Goal: Information Seeking & Learning: Find specific fact

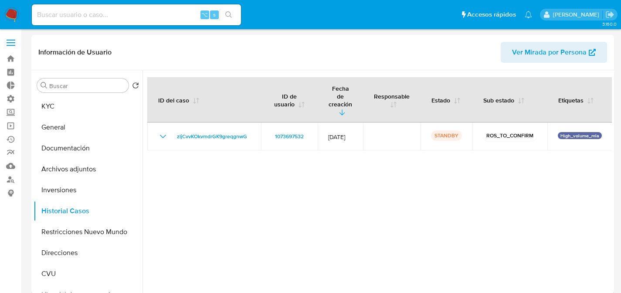
select select "10"
click at [323, 171] on div at bounding box center [378, 181] width 470 height 223
click at [114, 17] on input at bounding box center [136, 14] width 209 height 11
paste input "130002952"
type input "130002952"
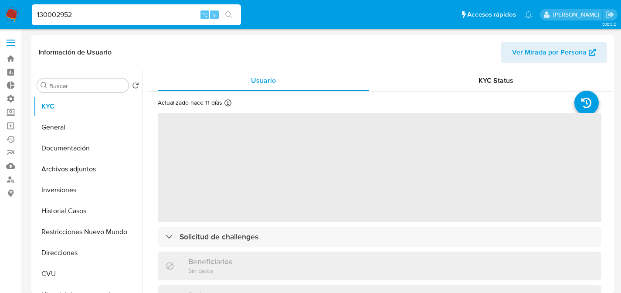
select select "10"
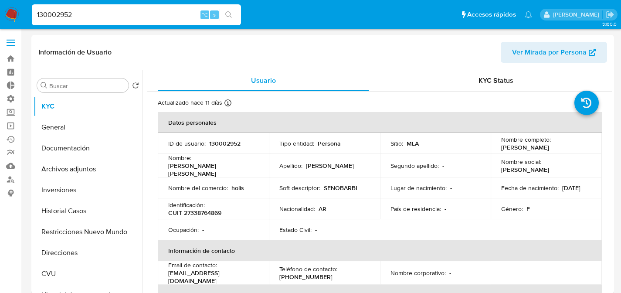
click at [122, 14] on input "130002952" at bounding box center [136, 14] width 209 height 11
paste input "50217459"
type input "502174592"
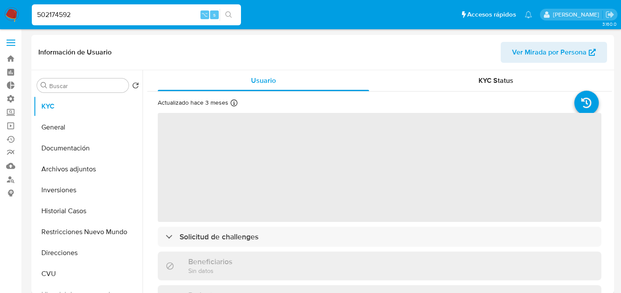
select select "10"
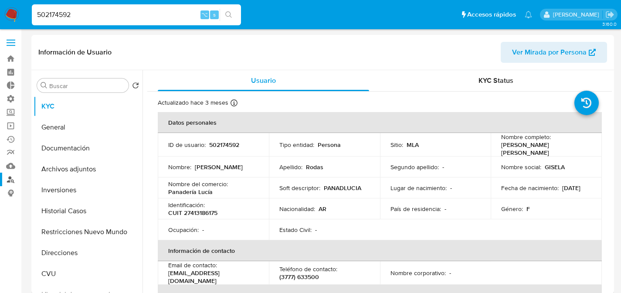
click at [11, 175] on link "Buscador de personas" at bounding box center [52, 180] width 104 height 14
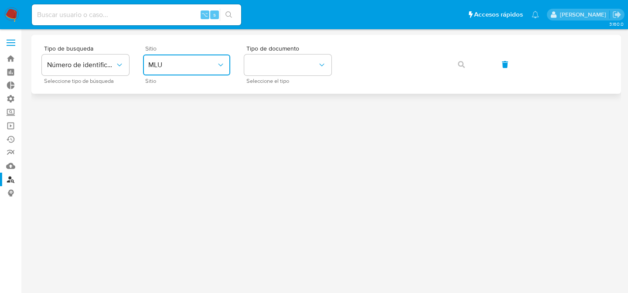
click at [217, 63] on icon "site_id" at bounding box center [220, 65] width 9 height 9
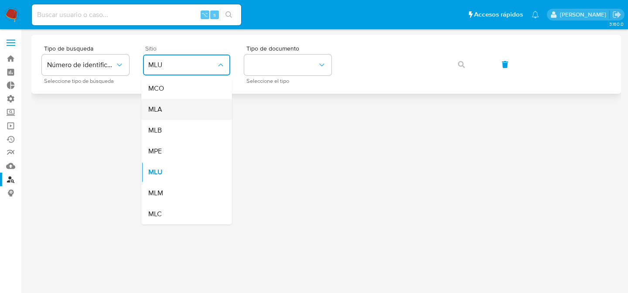
click at [192, 107] on div "MLA" at bounding box center [184, 109] width 72 height 21
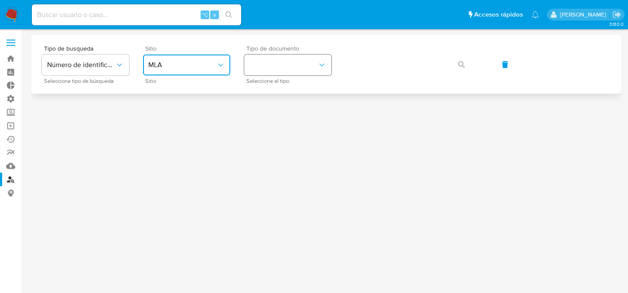
click at [274, 67] on button "identificationType" at bounding box center [287, 65] width 87 height 21
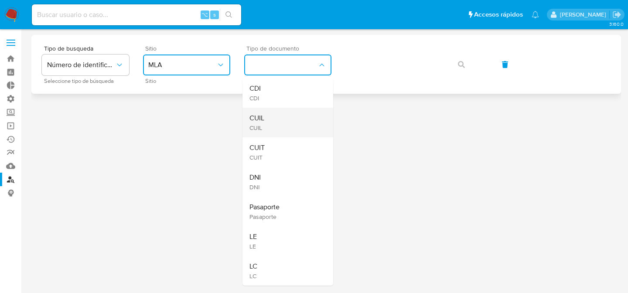
click at [274, 121] on div "CUIL CUIL" at bounding box center [285, 123] width 72 height 30
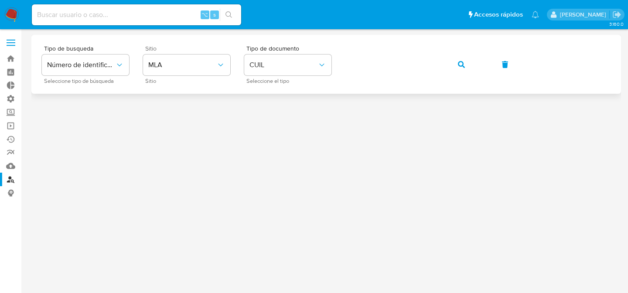
click at [447, 54] on button "button" at bounding box center [462, 64] width 30 height 21
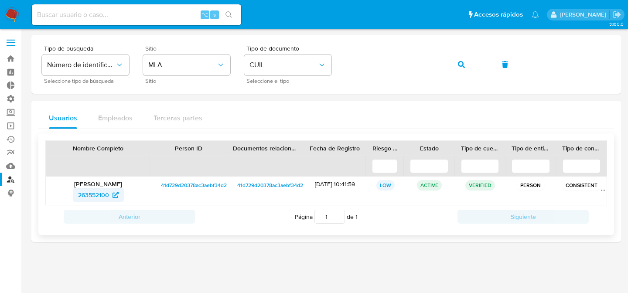
click at [101, 197] on span "263552100" at bounding box center [93, 195] width 31 height 14
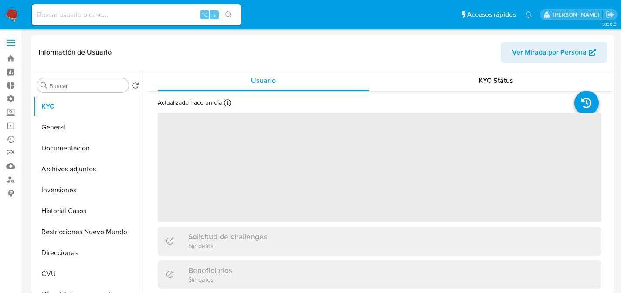
select select "10"
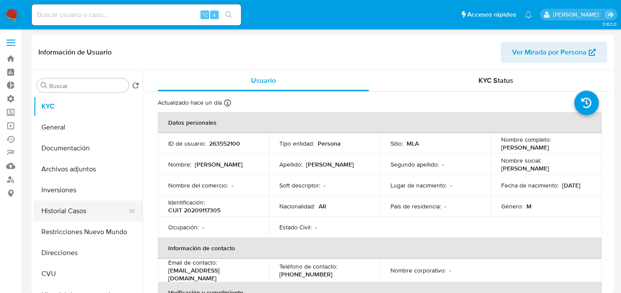
click at [58, 208] on button "Historial Casos" at bounding box center [85, 211] width 102 height 21
